Goal: Task Accomplishment & Management: Manage account settings

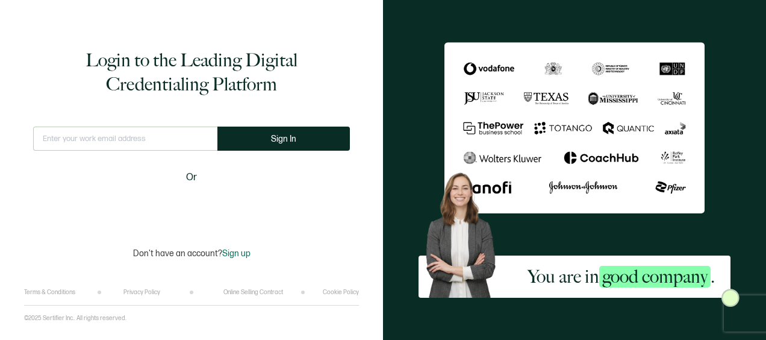
click at [166, 136] on input "text" at bounding box center [125, 138] width 184 height 24
type input "[EMAIL_ADDRESS][DOMAIN_NAME]"
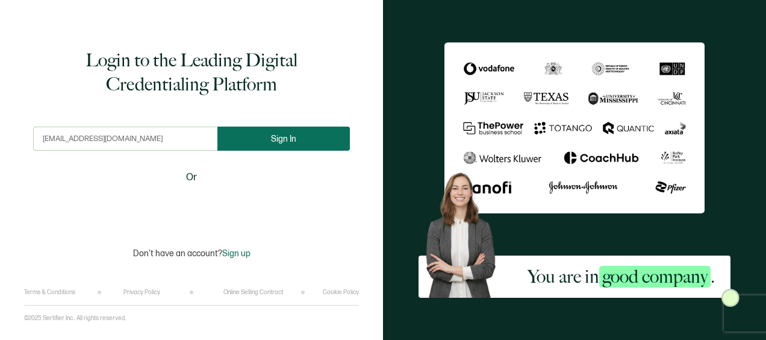
click at [268, 145] on button "Sign In" at bounding box center [283, 138] width 133 height 24
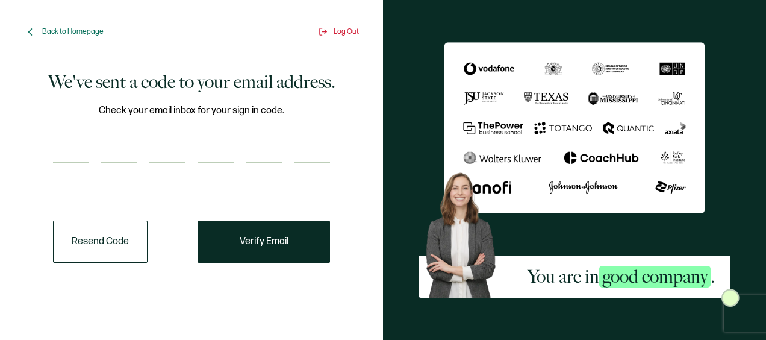
click at [70, 151] on input "number" at bounding box center [71, 151] width 36 height 24
paste input "2"
type input "2"
type input "5"
type input "8"
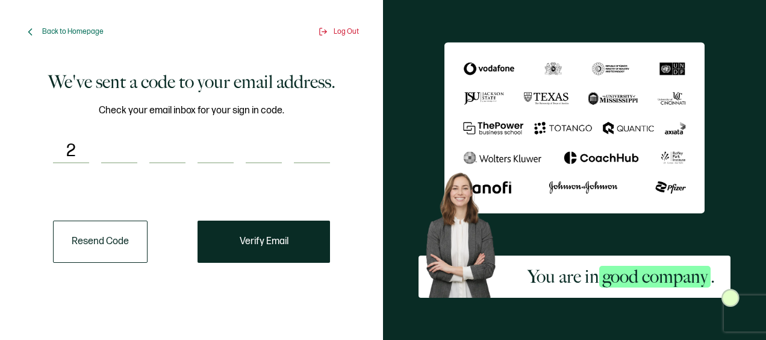
type input "9"
type input "3"
type input "6"
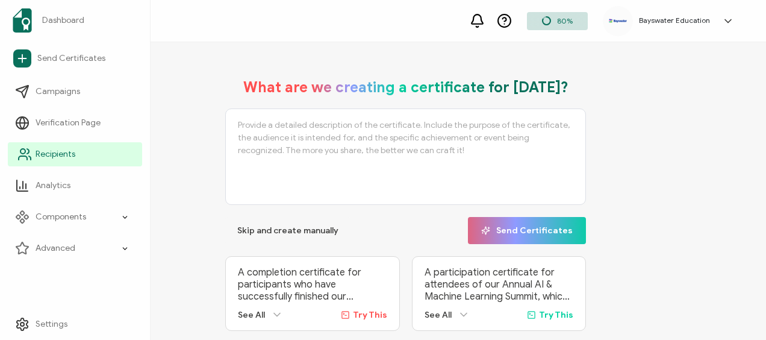
drag, startPoint x: 49, startPoint y: 155, endPoint x: 59, endPoint y: 154, distance: 9.7
click at [49, 155] on span "Recipients" at bounding box center [56, 154] width 40 height 12
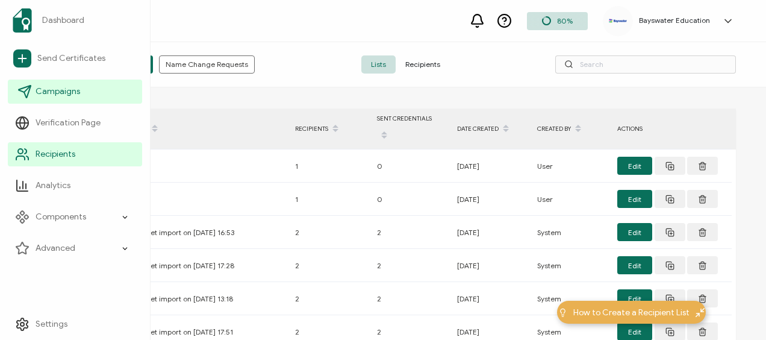
click at [52, 86] on span "Campaigns" at bounding box center [58, 92] width 45 height 12
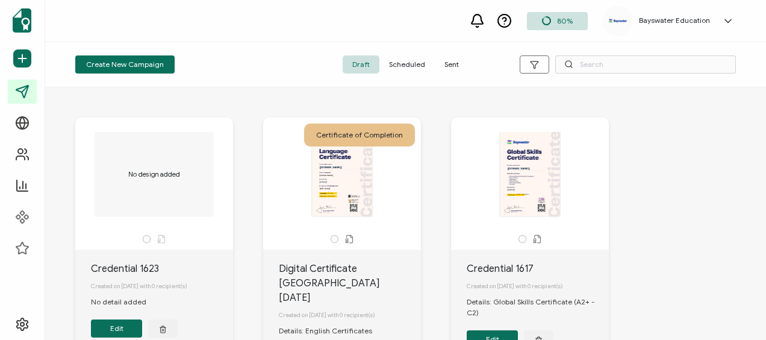
click at [448, 63] on span "Sent" at bounding box center [452, 64] width 34 height 18
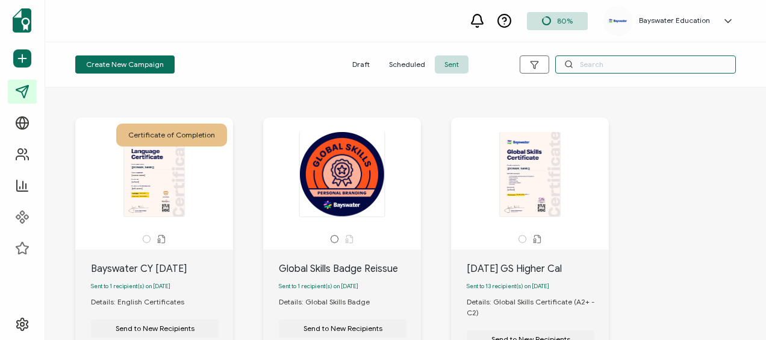
click at [630, 66] on input "text" at bounding box center [645, 64] width 181 height 18
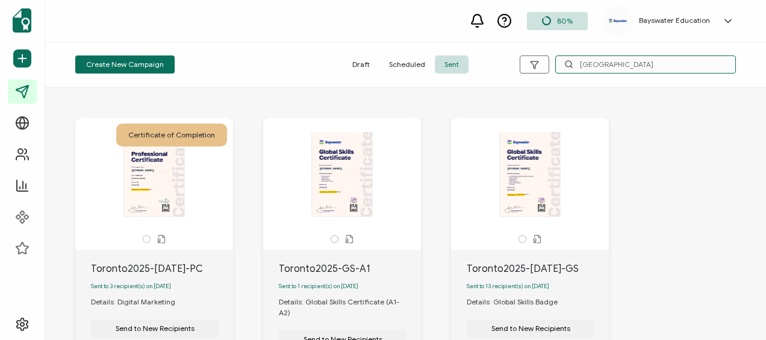
type input "[GEOGRAPHIC_DATA]"
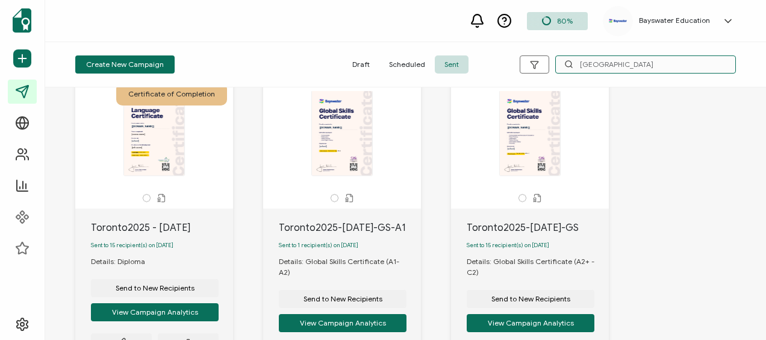
scroll to position [422, 0]
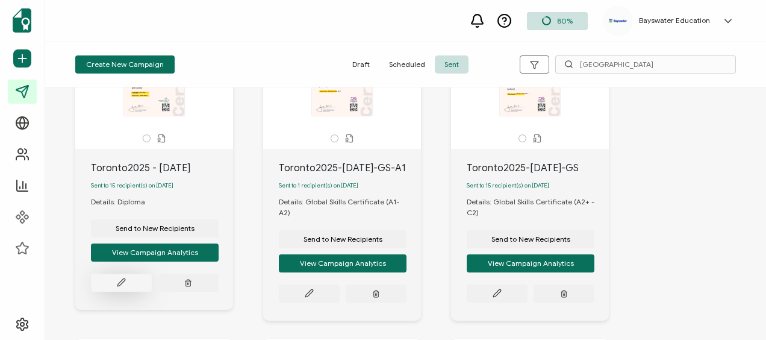
click at [114, 275] on button at bounding box center [121, 282] width 61 height 18
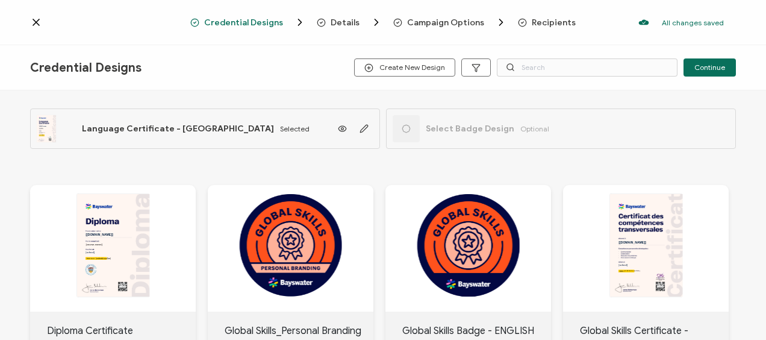
click at [542, 18] on span "Recipients" at bounding box center [554, 22] width 44 height 9
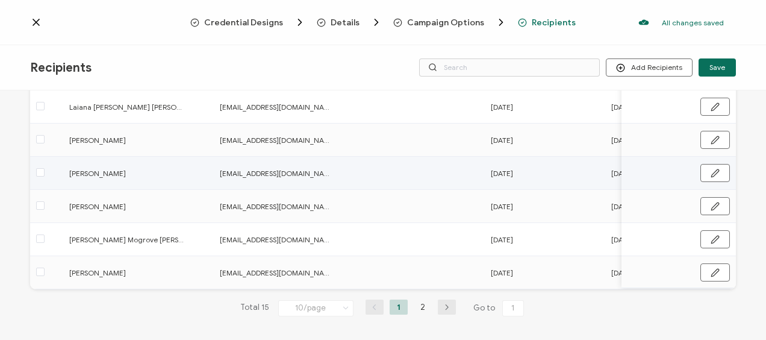
scroll to position [255, 0]
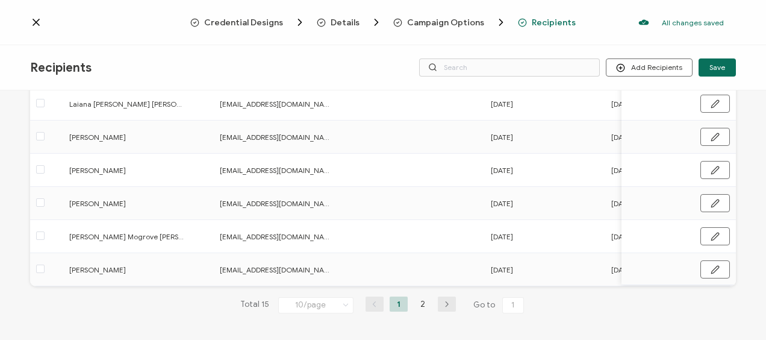
click at [443, 301] on icon "button" at bounding box center [447, 304] width 18 height 7
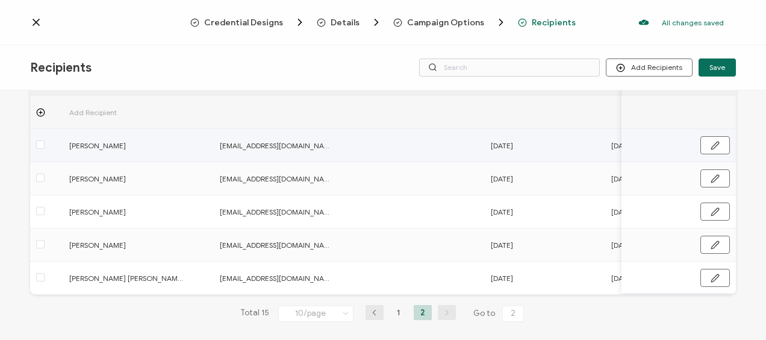
scroll to position [89, 0]
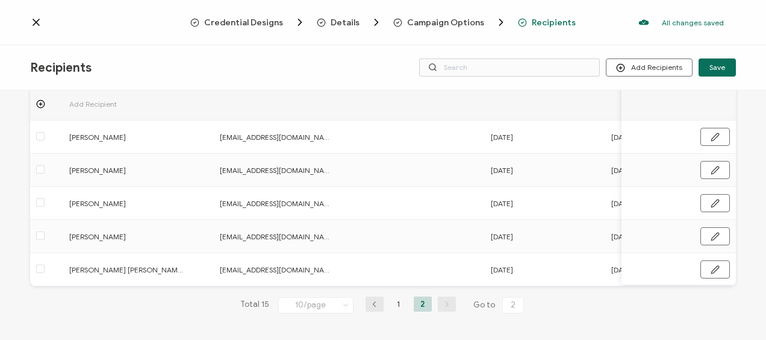
click at [370, 306] on icon "button" at bounding box center [375, 304] width 18 height 7
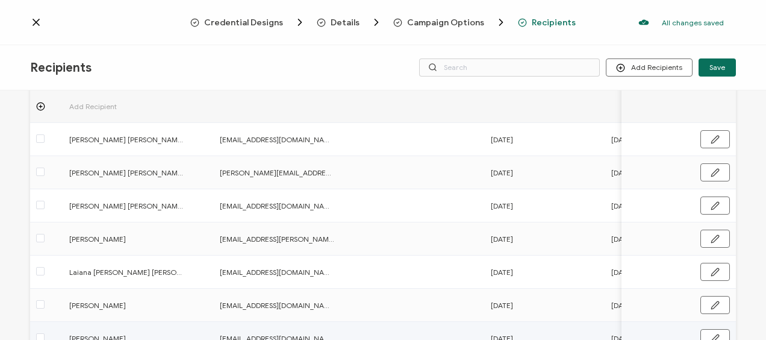
scroll to position [0, 0]
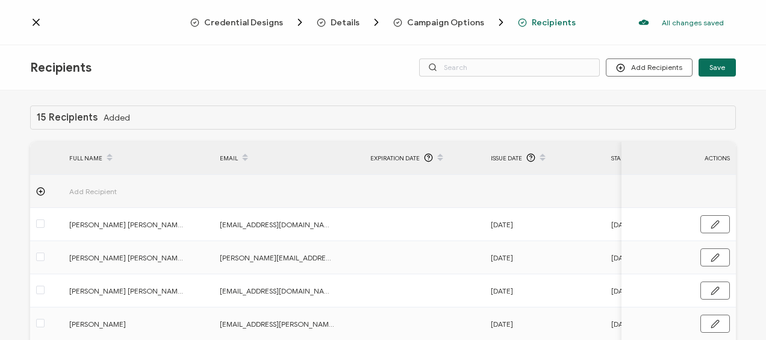
click at [37, 19] on icon at bounding box center [36, 22] width 12 height 12
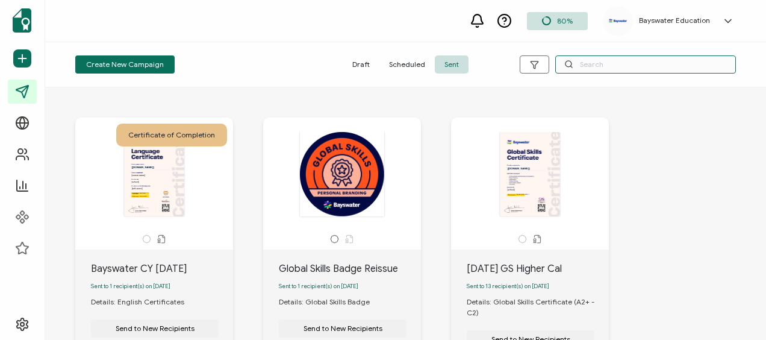
click at [619, 63] on input "text" at bounding box center [645, 64] width 181 height 18
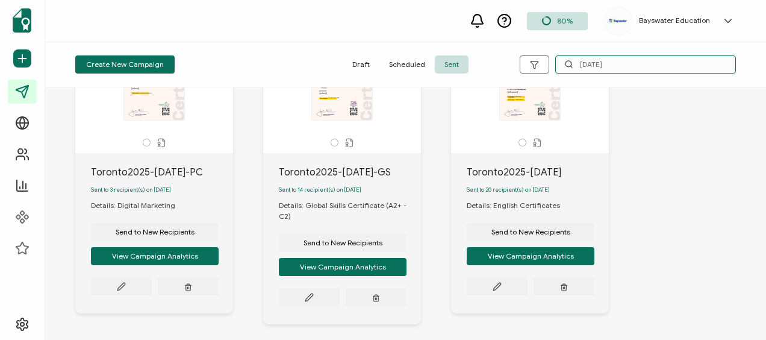
scroll to position [120, 0]
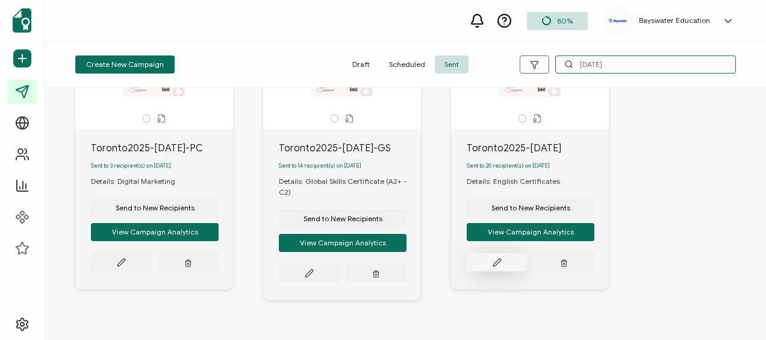
type input "[DATE]"
click at [507, 261] on button at bounding box center [497, 262] width 61 height 18
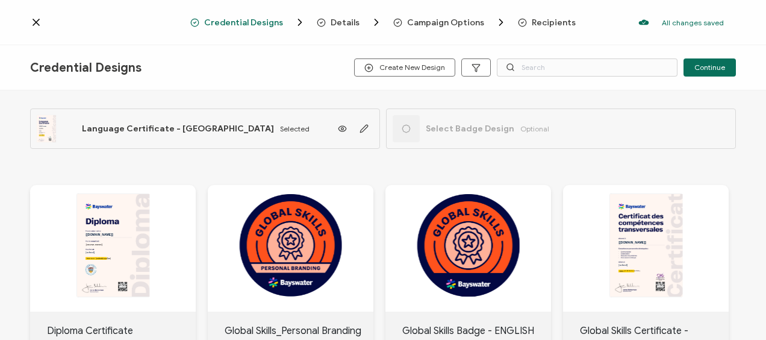
click at [548, 30] on div "Credential Designs Details Campaign Options Recipients All changes saved We sav…" at bounding box center [383, 22] width 766 height 45
click at [549, 23] on span "Recipients" at bounding box center [554, 22] width 44 height 9
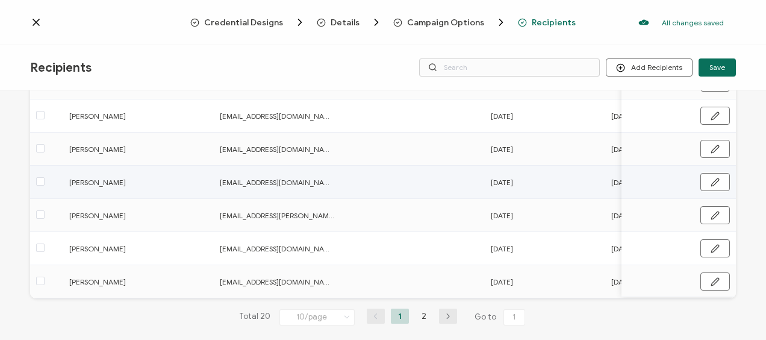
scroll to position [255, 0]
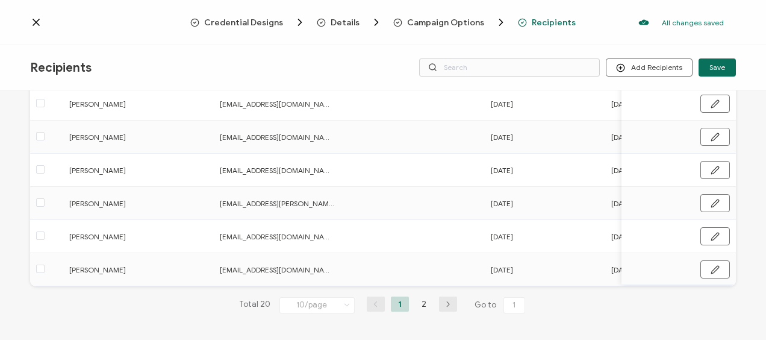
click at [445, 304] on icon "button" at bounding box center [448, 304] width 18 height 7
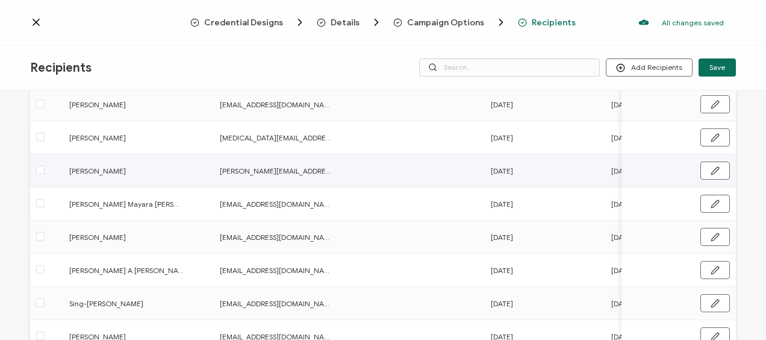
scroll to position [181, 0]
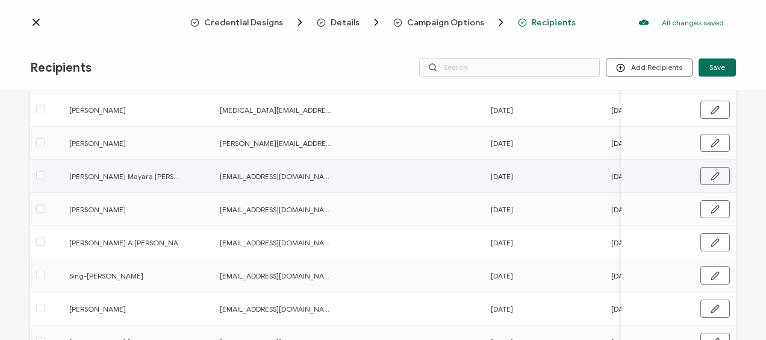
click at [711, 177] on icon "button" at bounding box center [715, 176] width 9 height 9
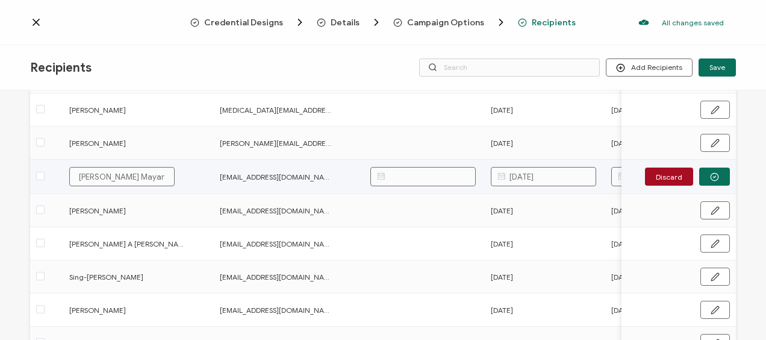
click at [414, 175] on body "Credential Designs Details Campaign Options Recipients All changes saved We sav…" at bounding box center [383, 170] width 766 height 340
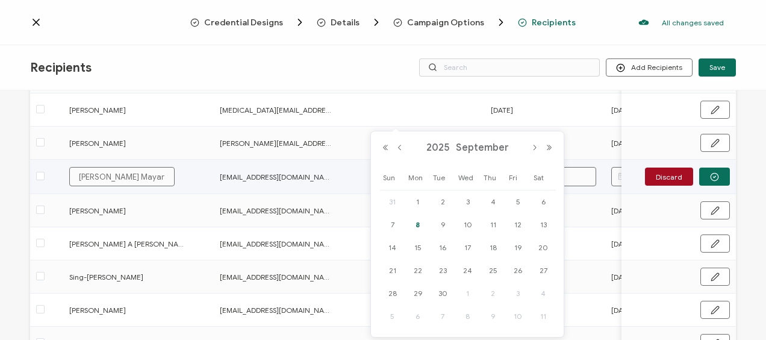
click at [330, 173] on span "[EMAIL_ADDRESS][DOMAIN_NAME]" at bounding box center [277, 177] width 114 height 14
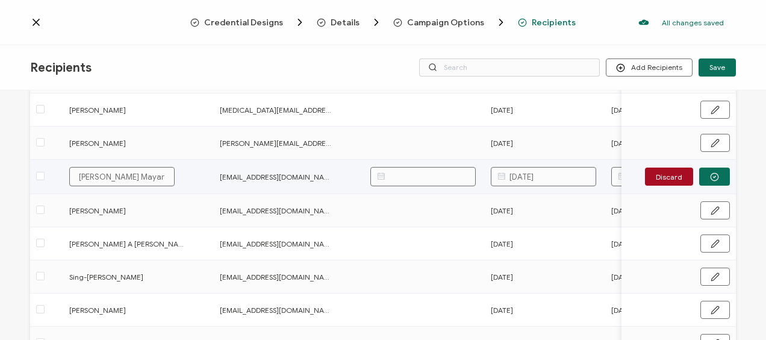
click at [399, 172] on body "Credential Designs Details Campaign Options Recipients All changes saved We sav…" at bounding box center [383, 170] width 766 height 340
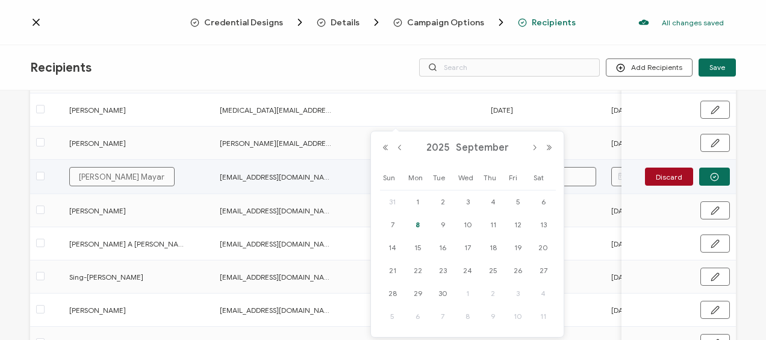
click at [585, 182] on body "Credential Designs Details Campaign Options Recipients All changes saved We sav…" at bounding box center [383, 170] width 766 height 340
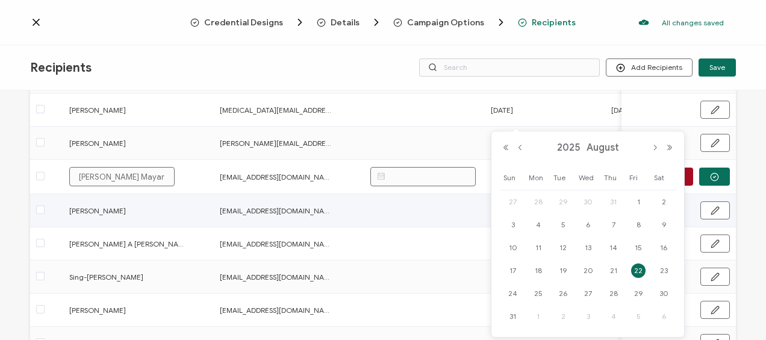
click at [376, 195] on td at bounding box center [424, 210] width 120 height 33
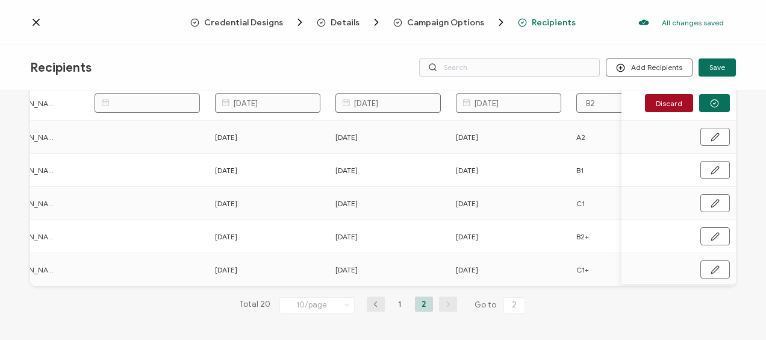
scroll to position [0, 0]
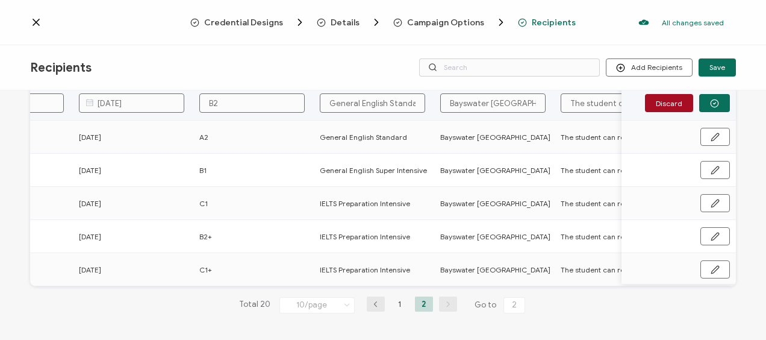
click at [390, 99] on input "General English Standard" at bounding box center [372, 102] width 105 height 19
click at [384, 99] on input "General English Standard" at bounding box center [372, 102] width 105 height 19
click at [360, 99] on input "General English Standard" at bounding box center [372, 102] width 105 height 19
type input "General aEnglish Standard"
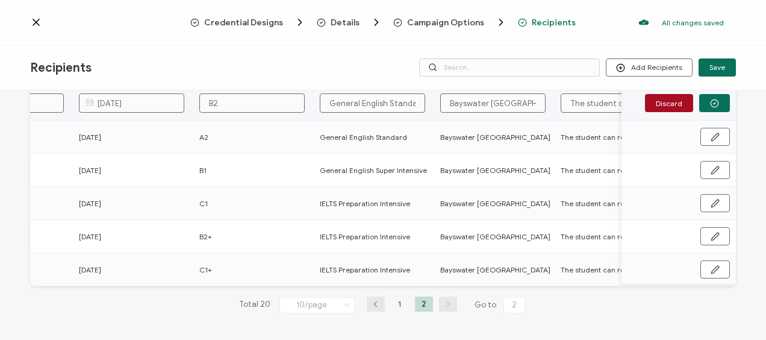
type input "General aEnglish Standard"
type input "General anEnglish Standard"
type input "General andEnglish Standard"
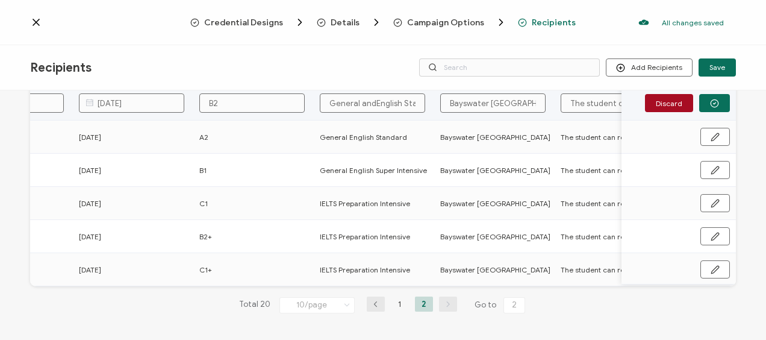
type input "General and English Standard"
type input "General and BEnglish Standard"
type input "General and BuEnglish Standard"
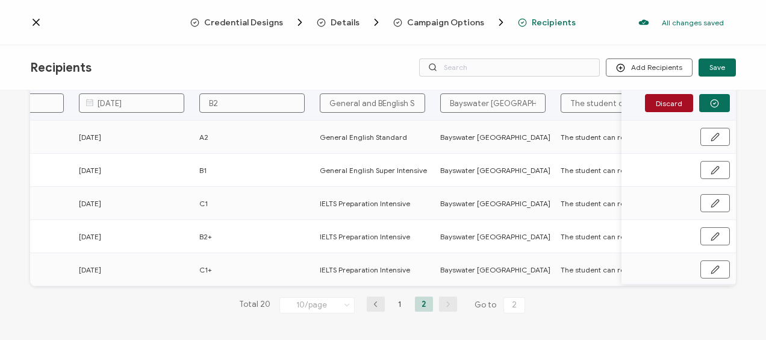
type input "General and BuEnglish Standard"
type input "General and BusEnglish Standard"
type input "General and BusiEnglish Standard"
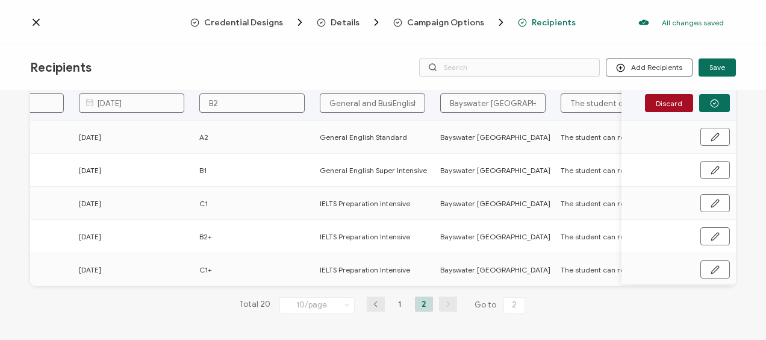
type input "General and BusinEnglish Standard"
type input "General and BusineEnglish Standard"
type input "General and BusinesEnglish Standard"
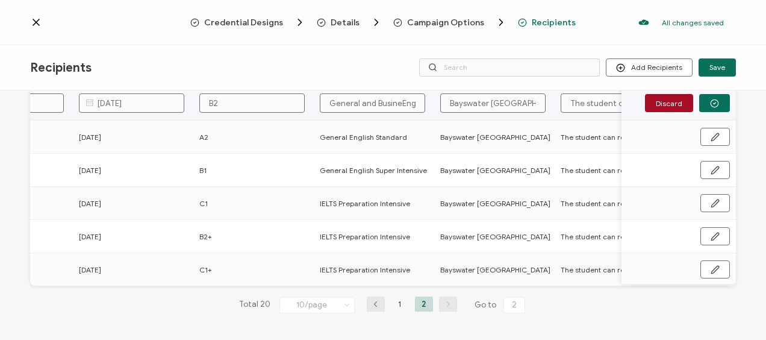
type input "General and BusinesEnglish Standard"
type input "General and BusinessEnglish Standard"
type input "General and Business English Standard"
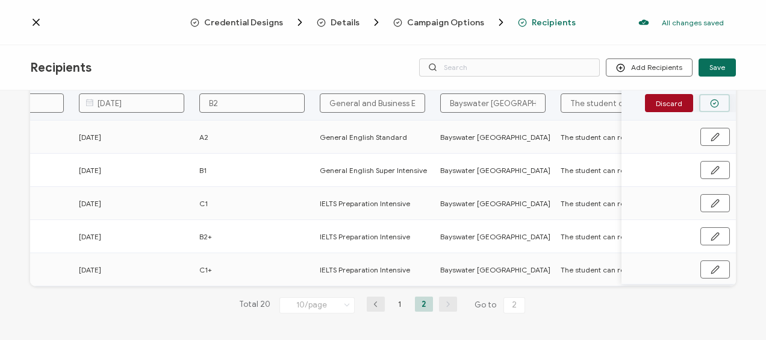
type input "General and Business English Standard"
click at [701, 96] on button "button" at bounding box center [714, 103] width 31 height 18
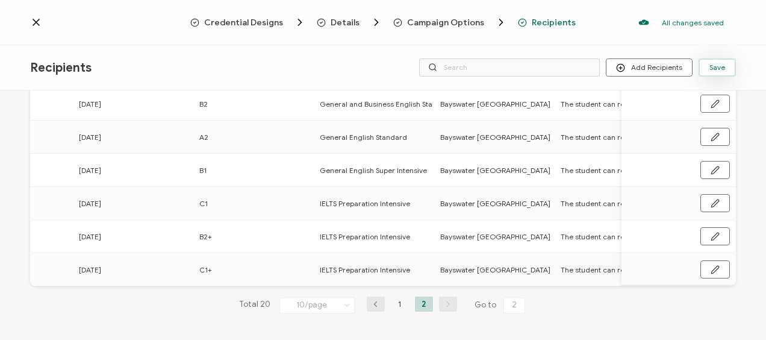
click at [719, 65] on span "Save" at bounding box center [718, 67] width 16 height 7
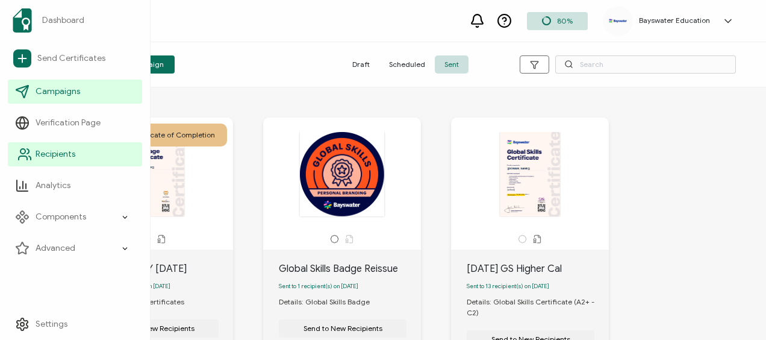
drag, startPoint x: 45, startPoint y: 148, endPoint x: 66, endPoint y: 146, distance: 21.8
click at [45, 148] on span "Recipients" at bounding box center [56, 154] width 40 height 12
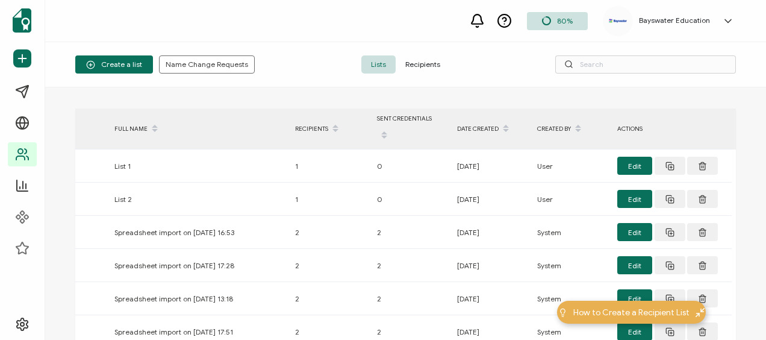
click at [428, 66] on span "Recipients" at bounding box center [423, 64] width 54 height 18
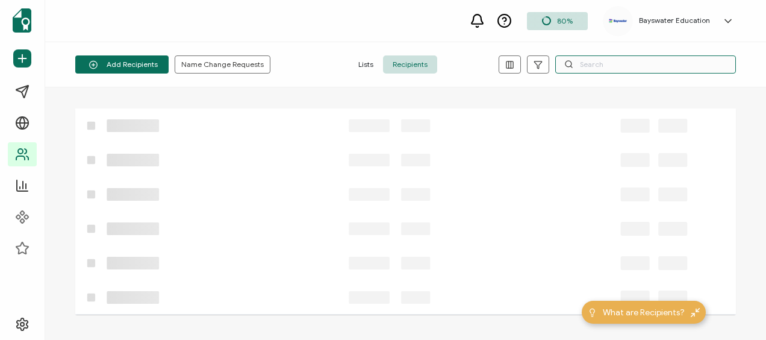
click at [600, 61] on input "text" at bounding box center [645, 64] width 181 height 18
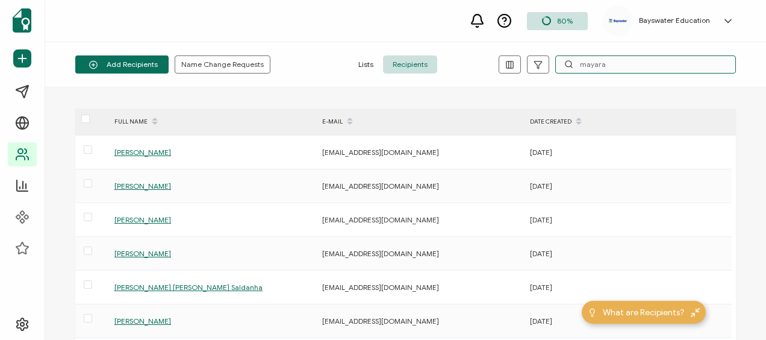
type input "mayara"
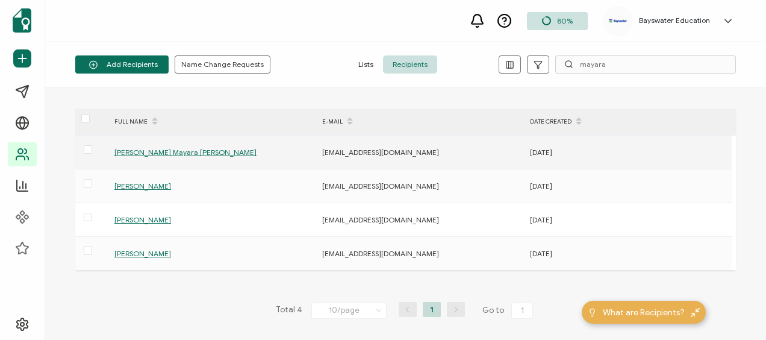
click at [167, 149] on span "[PERSON_NAME] Mayara [PERSON_NAME]" at bounding box center [185, 152] width 142 height 9
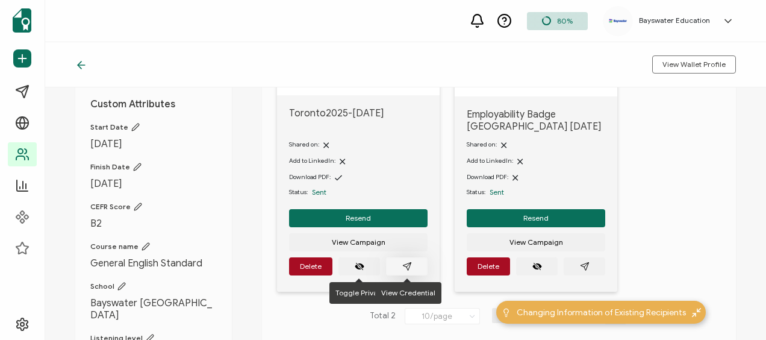
click at [413, 263] on button "button" at bounding box center [407, 266] width 42 height 18
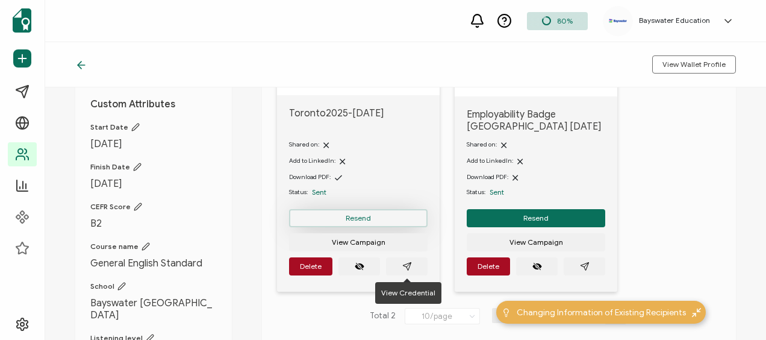
click at [370, 214] on span "Resend" at bounding box center [358, 217] width 25 height 7
